Goal: Task Accomplishment & Management: Complete application form

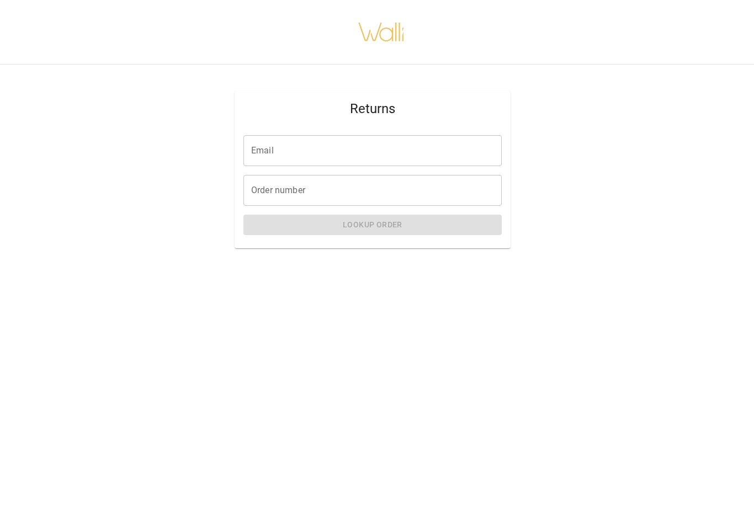
click at [382, 161] on input "Email" at bounding box center [372, 150] width 258 height 31
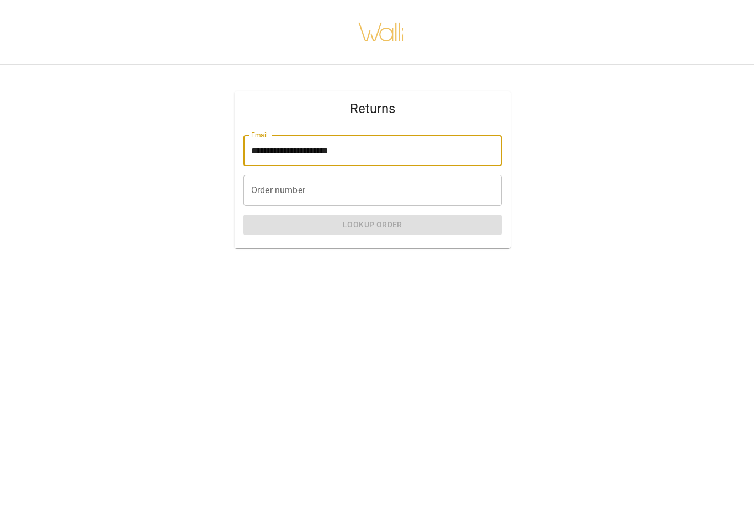
type input "**********"
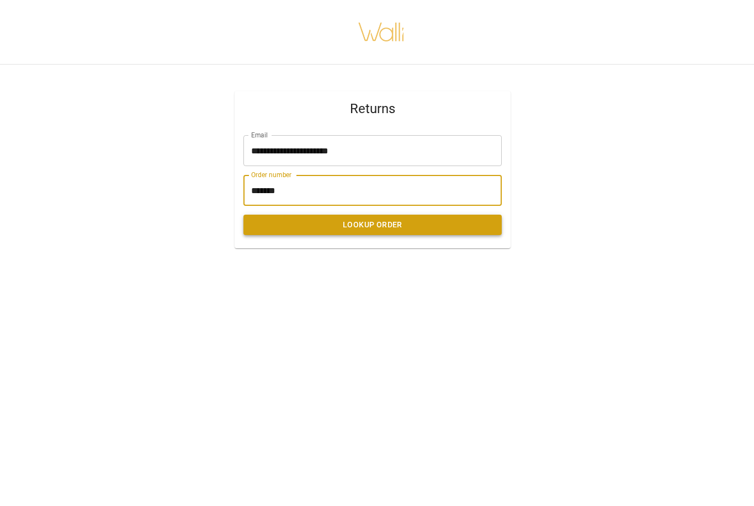
type input "*******"
click at [352, 227] on button "Lookup Order" at bounding box center [372, 225] width 258 height 20
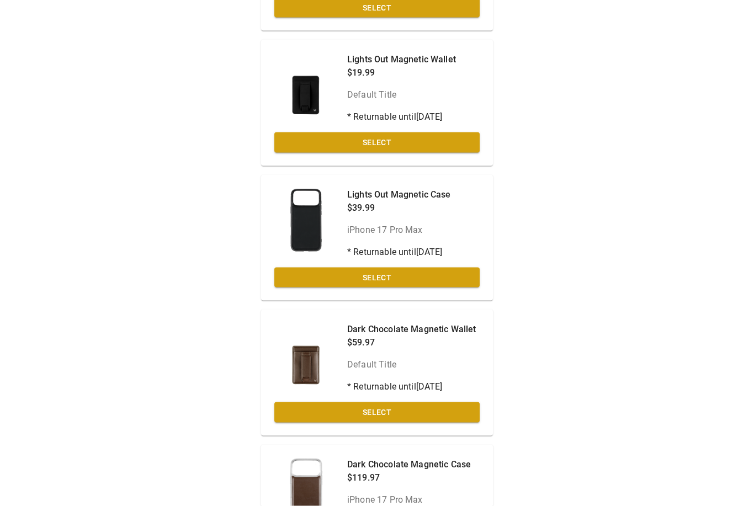
scroll to position [127, 0]
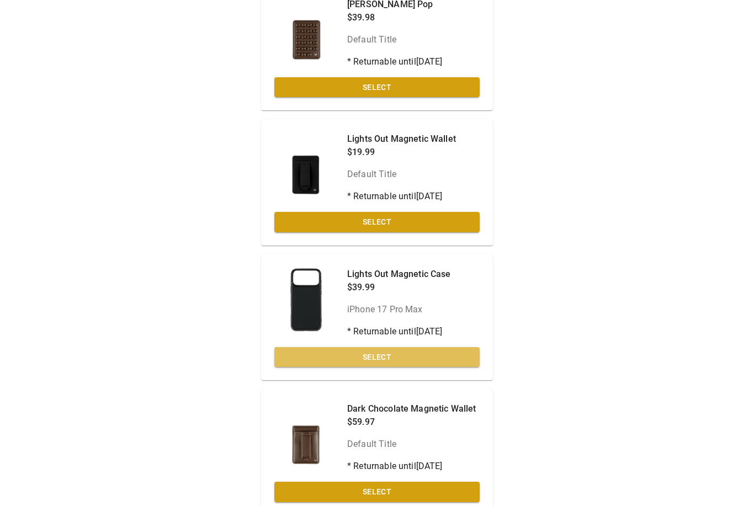
drag, startPoint x: 375, startPoint y: 351, endPoint x: 375, endPoint y: 259, distance: 92.1
click at [375, 351] on button "Select" at bounding box center [376, 357] width 205 height 20
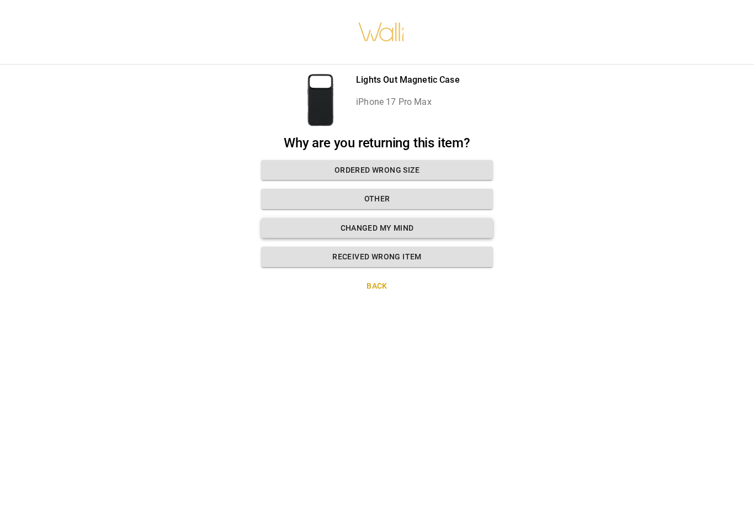
click at [402, 218] on button "Changed my mind" at bounding box center [377, 228] width 232 height 20
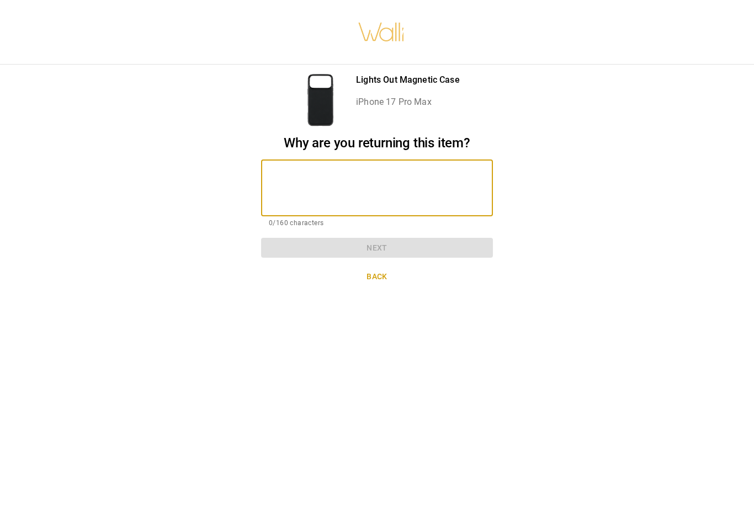
click at [366, 169] on textarea at bounding box center [377, 188] width 216 height 38
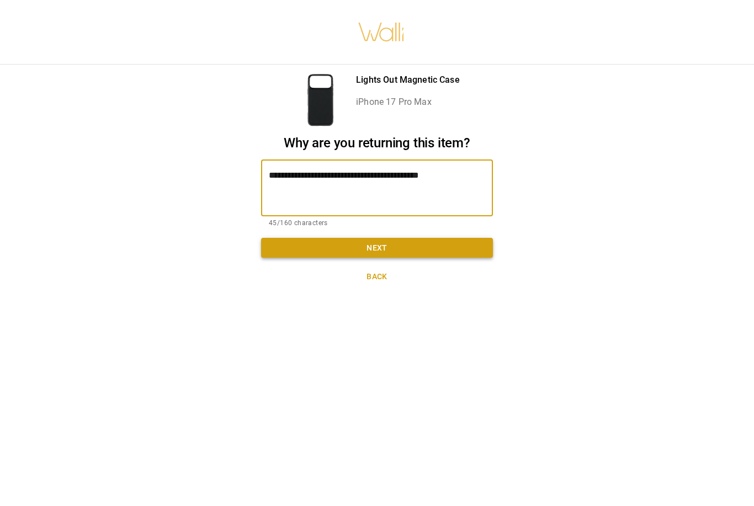
type textarea "**********"
click at [383, 238] on button "Next" at bounding box center [377, 248] width 232 height 20
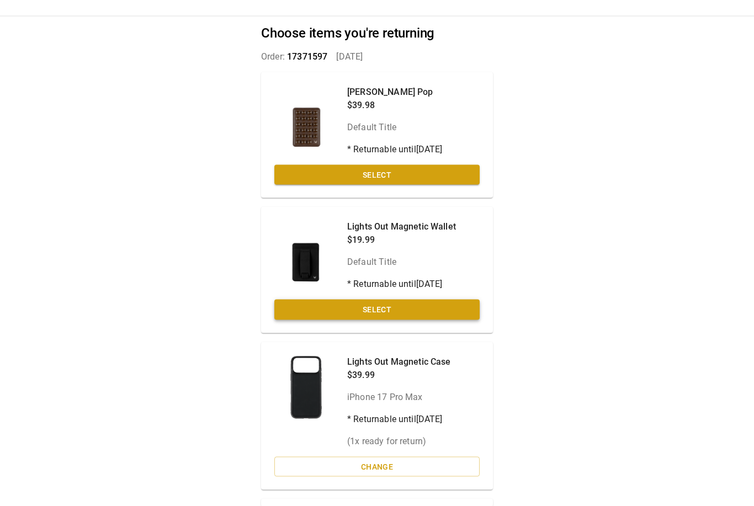
scroll to position [41, 0]
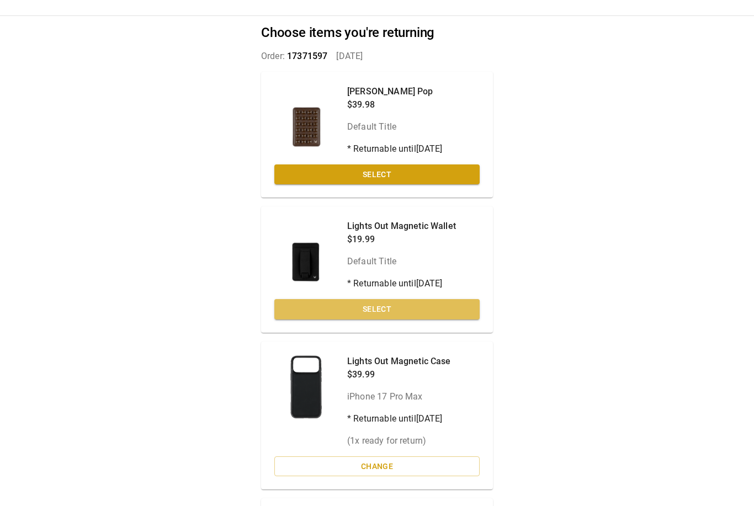
drag, startPoint x: 391, startPoint y: 312, endPoint x: 391, endPoint y: 353, distance: 40.8
click at [391, 312] on button "Select" at bounding box center [376, 309] width 205 height 20
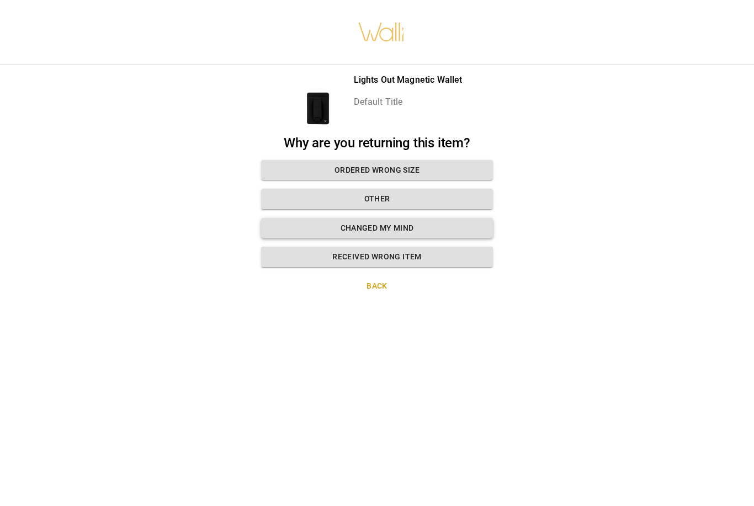
click at [402, 233] on button "Changed my mind" at bounding box center [377, 228] width 232 height 20
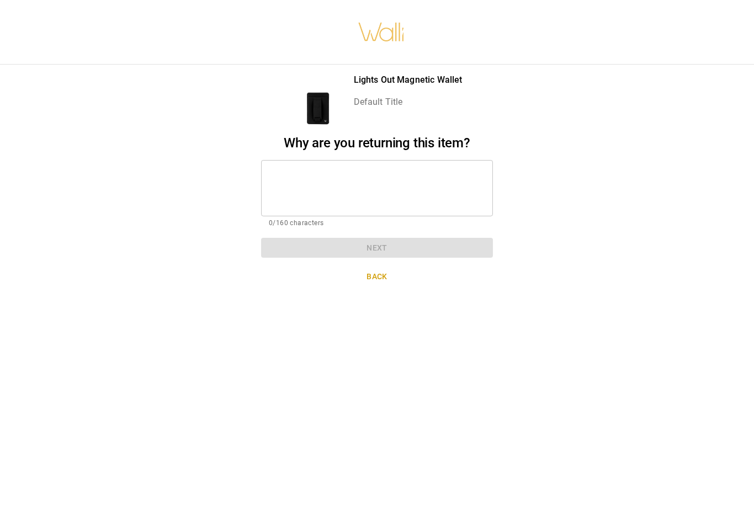
click at [395, 194] on textarea at bounding box center [377, 188] width 216 height 38
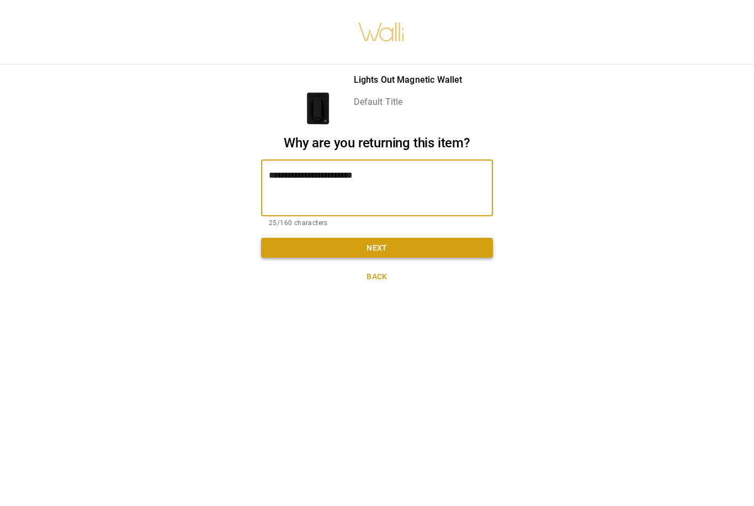
type textarea "**********"
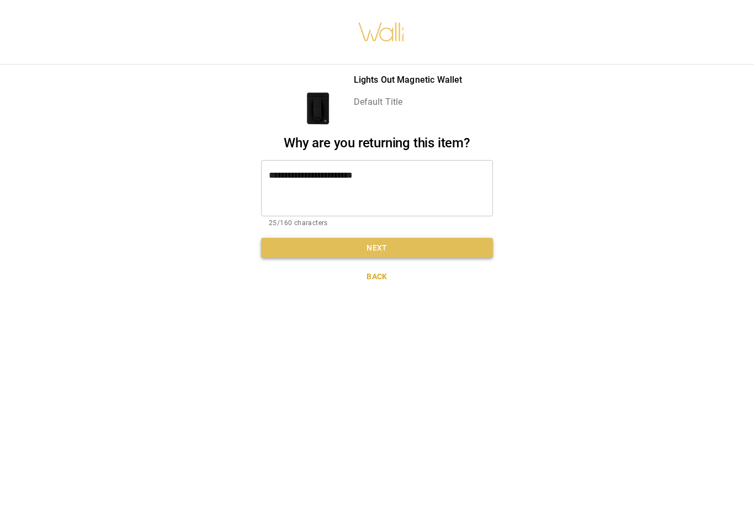
click at [382, 252] on button "Next" at bounding box center [377, 248] width 232 height 20
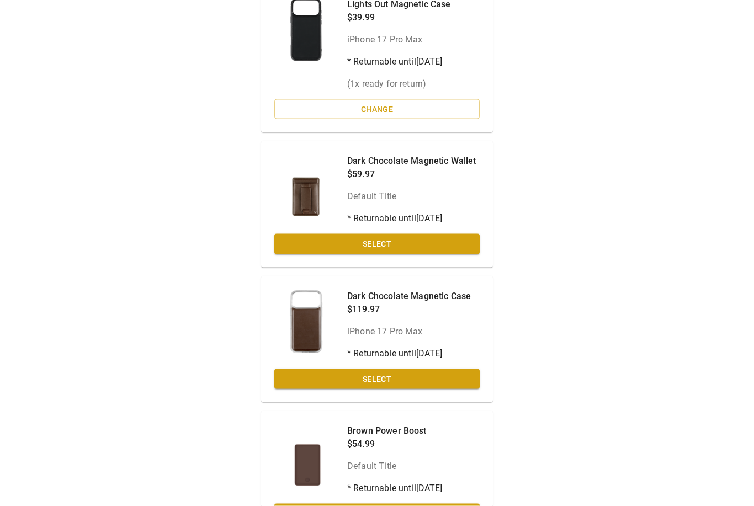
scroll to position [456, 0]
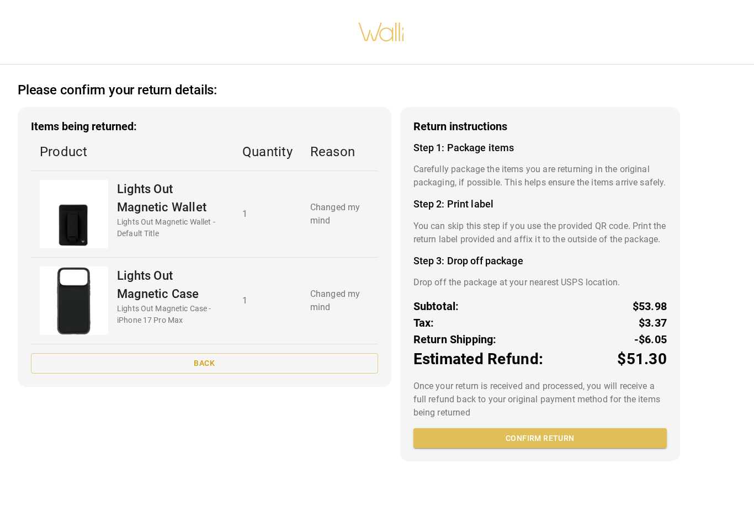
click at [553, 448] on button "Confirm return" at bounding box center [539, 438] width 253 height 20
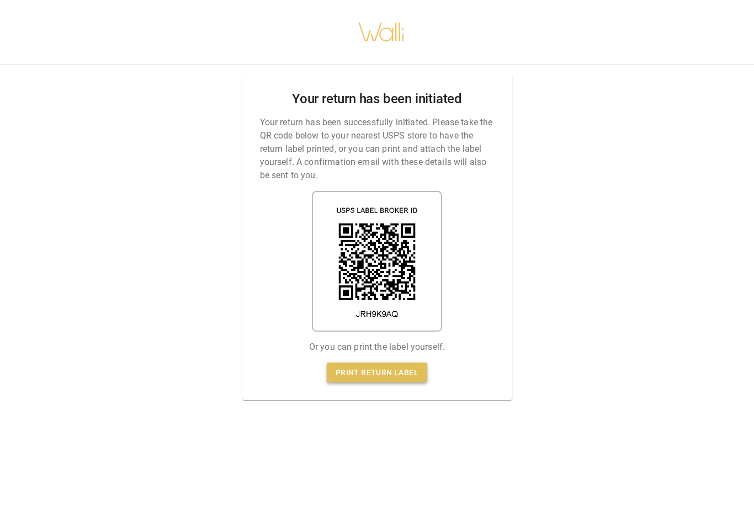
click at [412, 373] on link "Print return label" at bounding box center [377, 372] width 100 height 20
